Goal: Submit feedback/report problem

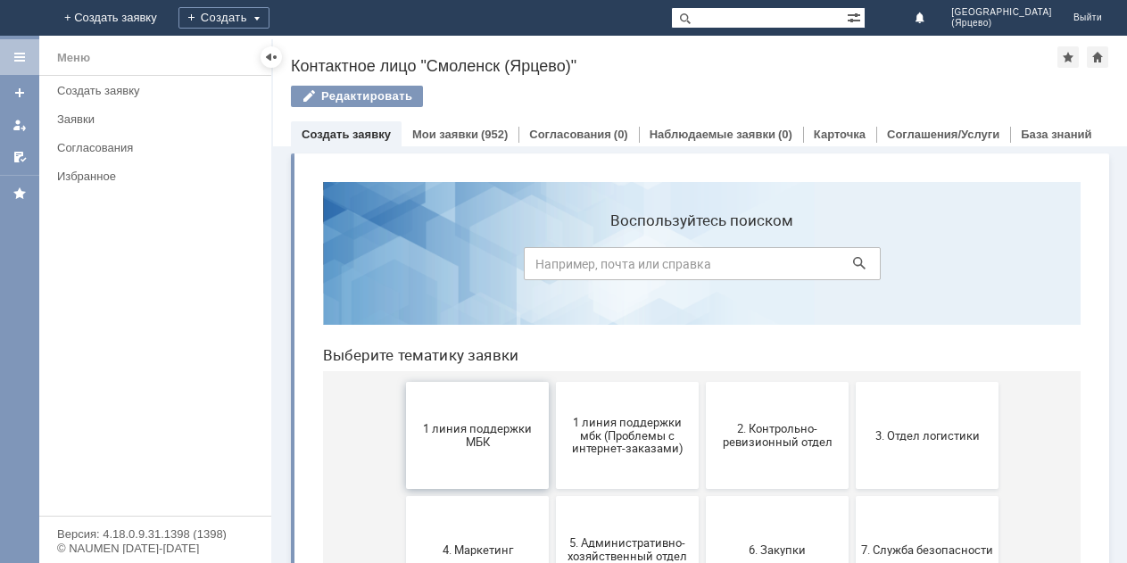
click at [456, 439] on span "1 линия поддержки МБК" at bounding box center [477, 435] width 132 height 27
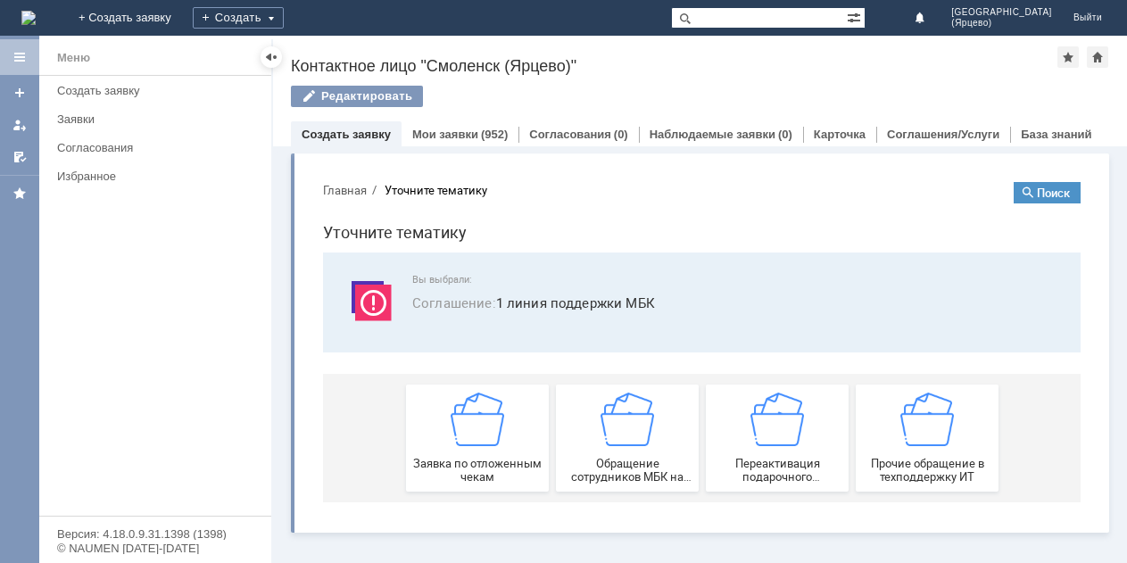
click at [456, 439] on img at bounding box center [478, 420] width 54 height 54
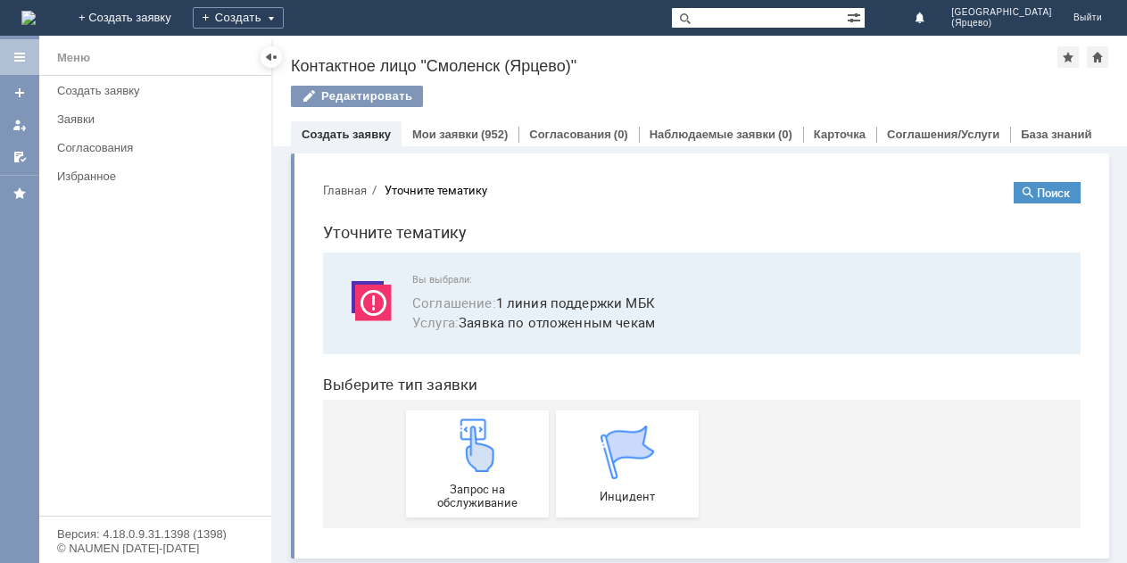
click at [456, 439] on img at bounding box center [478, 445] width 54 height 54
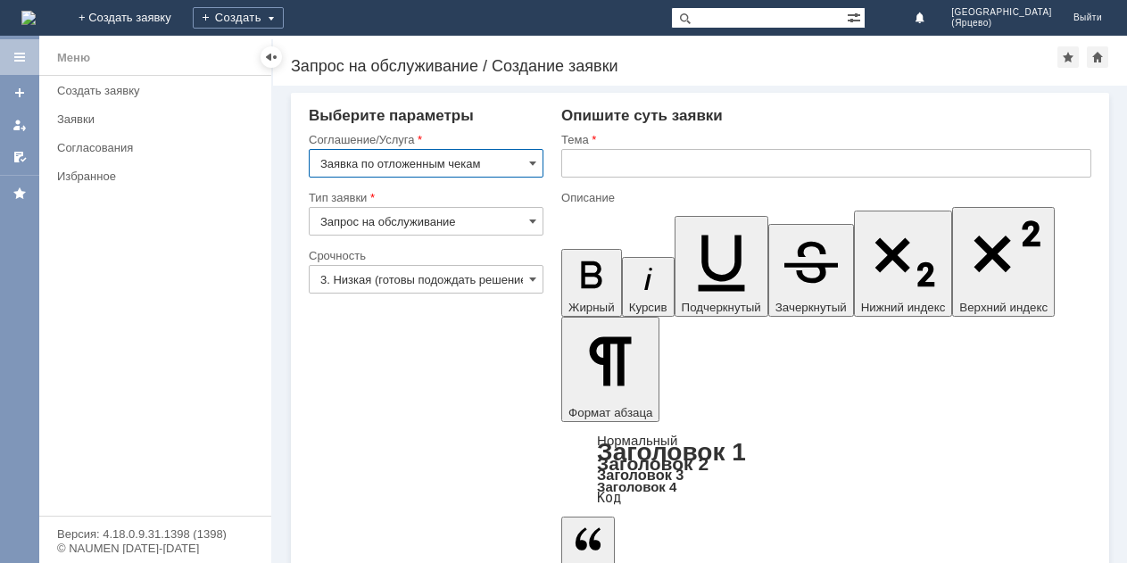
click at [396, 276] on input "3. Низкая (готовы подождать решение)" at bounding box center [426, 279] width 235 height 29
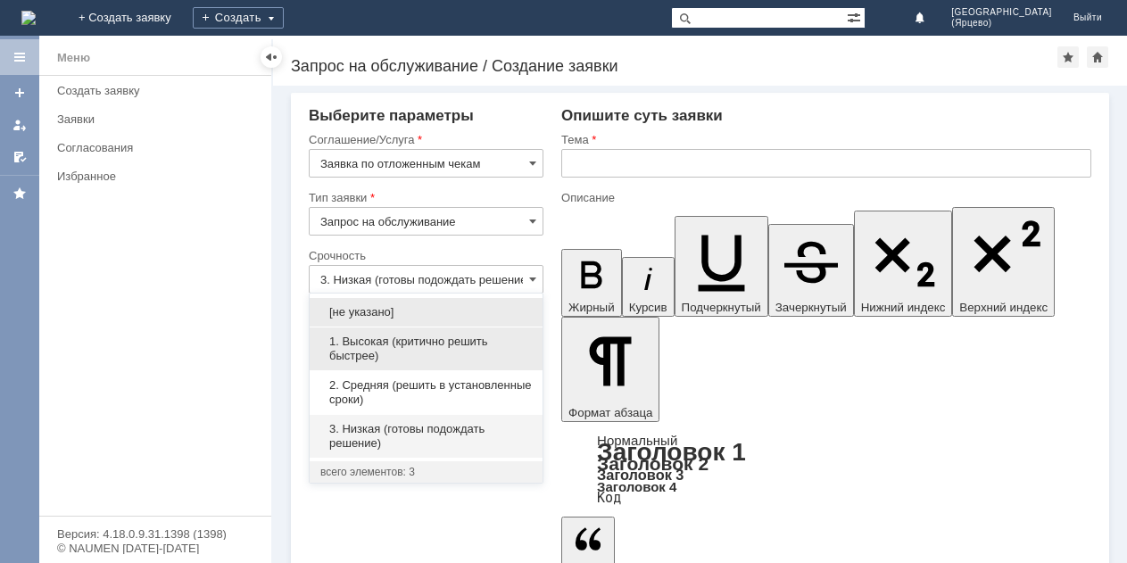
click at [394, 352] on span "1. Высокая (критично решить быстрее)" at bounding box center [425, 349] width 211 height 29
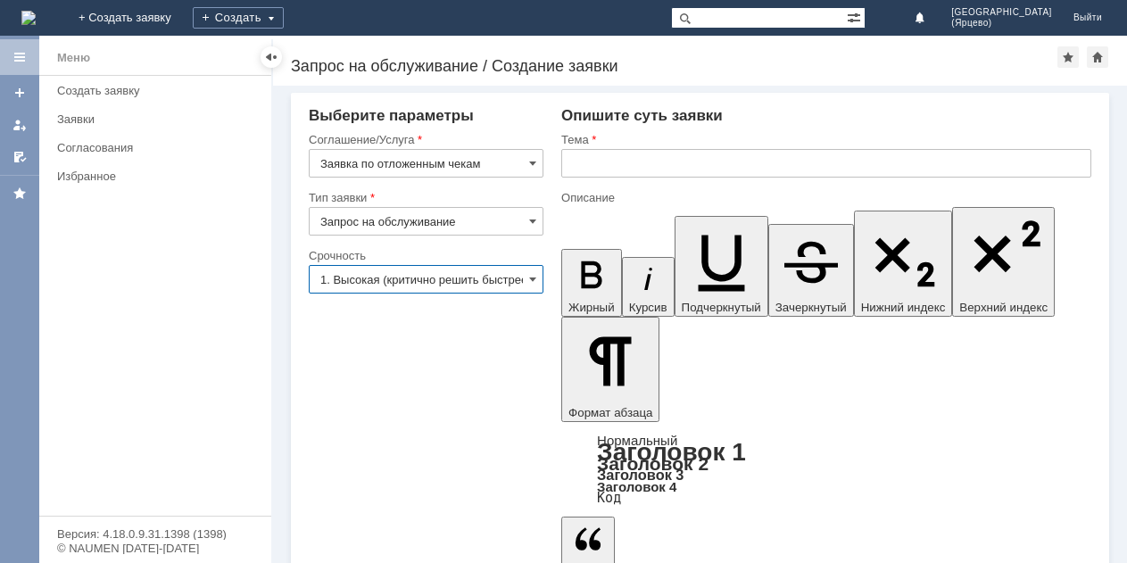
type input "1. Высокая (критично решить быстрее)"
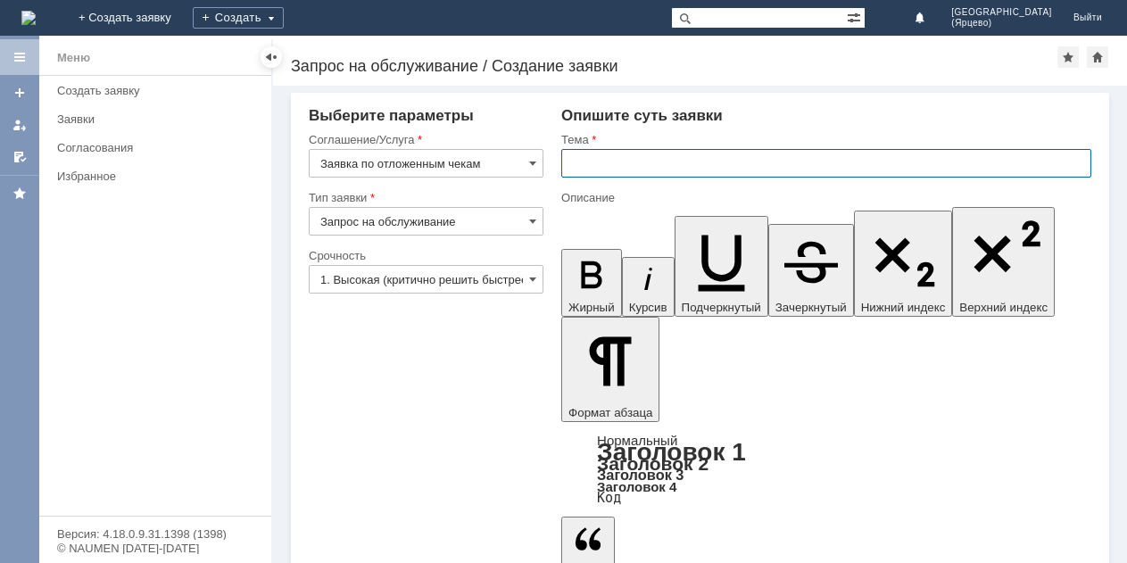
click at [583, 159] on input "text" at bounding box center [826, 163] width 530 height 29
type input "Просьба удалить отложенные чеки."
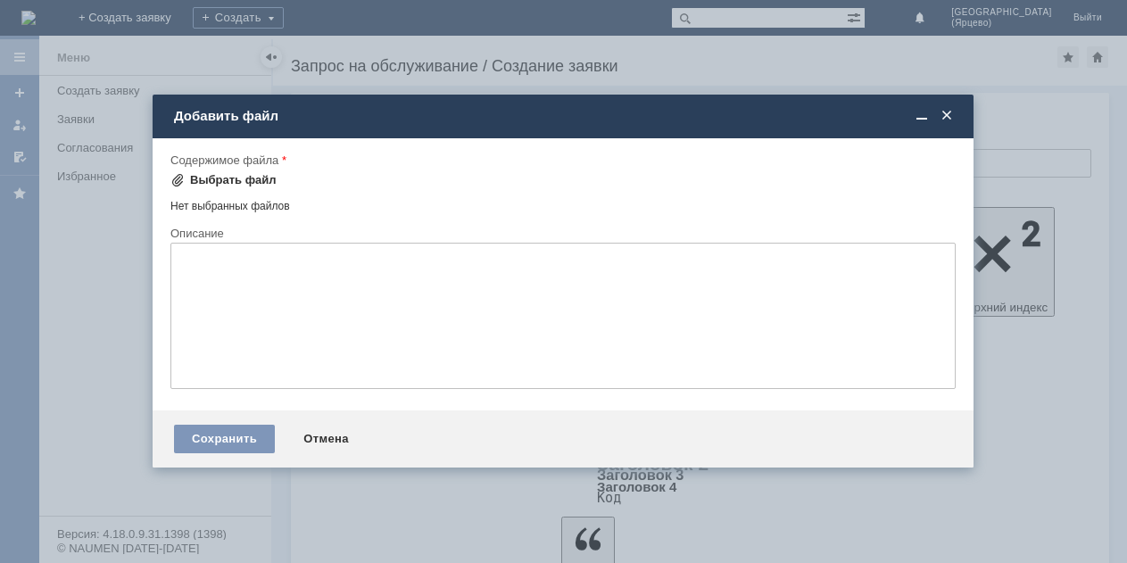
click at [245, 181] on div "Выбрать файл" at bounding box center [233, 180] width 87 height 14
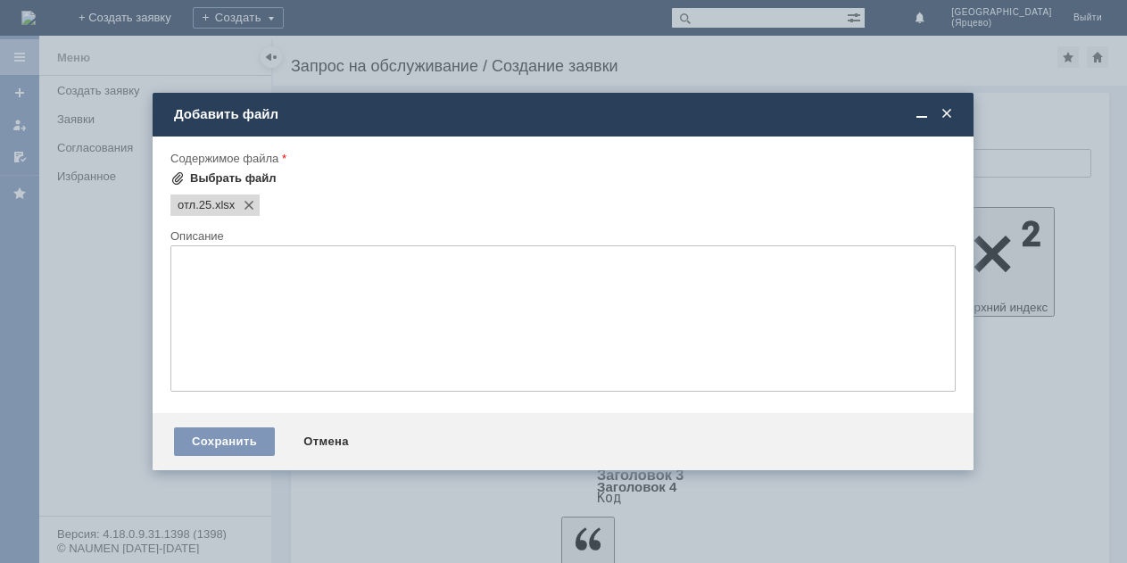
click at [236, 180] on div "Выбрать файл" at bounding box center [233, 178] width 87 height 14
click at [190, 442] on div "Сохранить" at bounding box center [224, 441] width 101 height 29
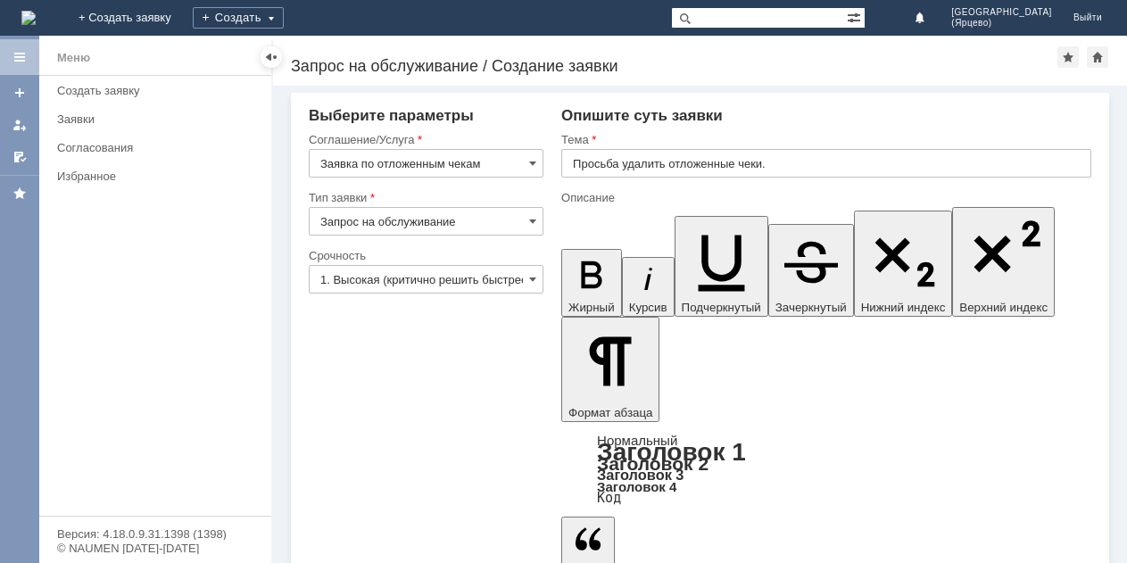
drag, startPoint x: 259, startPoint y: 450, endPoint x: 244, endPoint y: 487, distance: 40.1
